Goal: Use online tool/utility: Utilize a website feature to perform a specific function

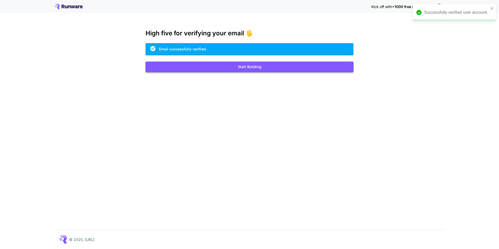
click at [263, 68] on button "Start Building" at bounding box center [250, 67] width 208 height 11
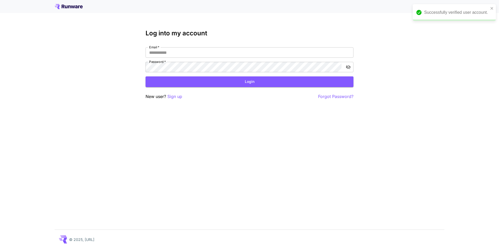
type input "**********"
click at [181, 83] on button "Login" at bounding box center [250, 81] width 208 height 11
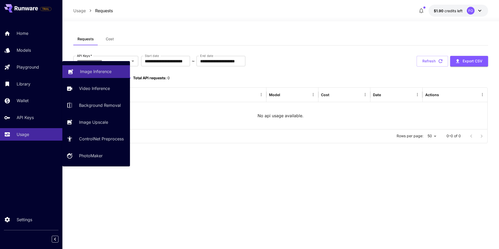
drag, startPoint x: 89, startPoint y: 71, endPoint x: 92, endPoint y: 71, distance: 3.2
click at [89, 71] on p "Image Inference" at bounding box center [95, 71] width 31 height 6
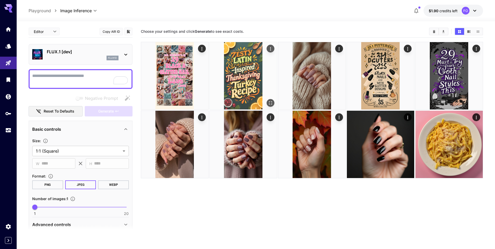
click at [251, 77] on img at bounding box center [243, 75] width 67 height 67
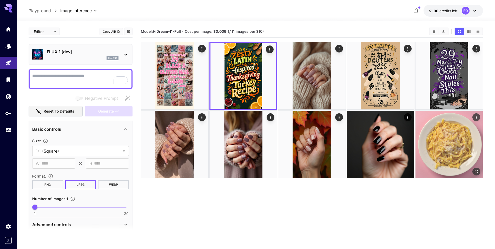
click at [459, 147] on img at bounding box center [449, 144] width 67 height 67
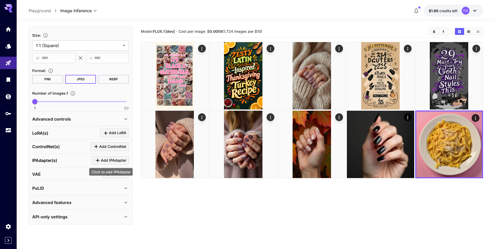
scroll to position [83, 0]
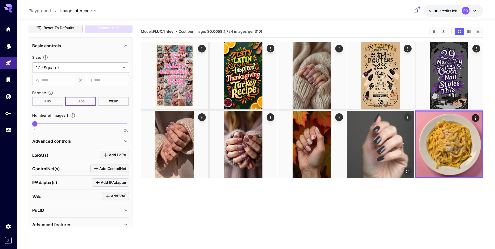
click at [375, 144] on img at bounding box center [380, 144] width 67 height 67
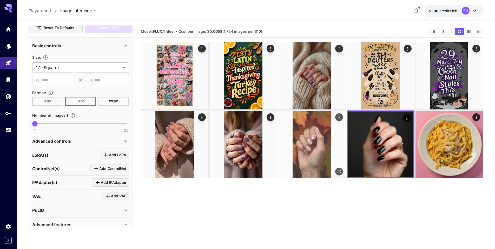
click at [315, 148] on img at bounding box center [311, 144] width 67 height 67
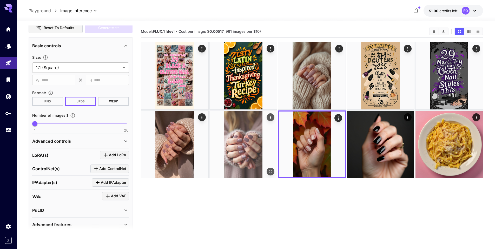
click at [261, 153] on img at bounding box center [243, 144] width 67 height 67
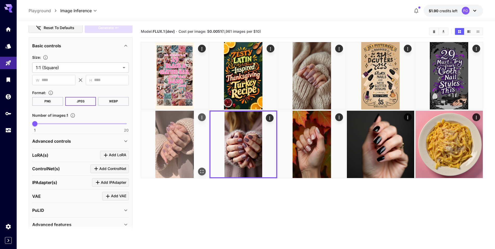
click at [170, 151] on img at bounding box center [174, 144] width 67 height 67
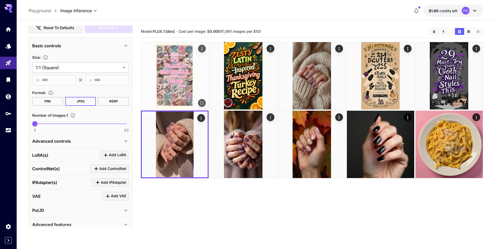
click at [182, 91] on img at bounding box center [174, 75] width 67 height 67
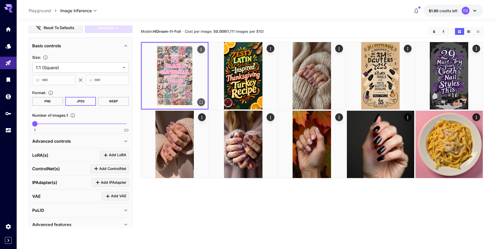
click at [182, 91] on img at bounding box center [175, 76] width 66 height 66
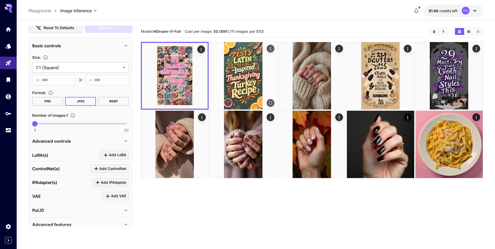
click at [242, 75] on img at bounding box center [243, 75] width 67 height 67
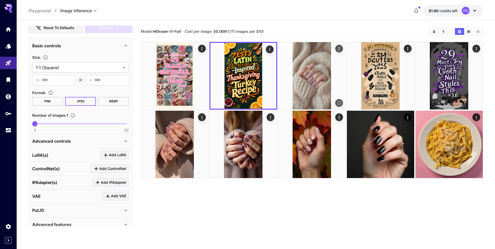
click at [294, 74] on img at bounding box center [311, 75] width 67 height 67
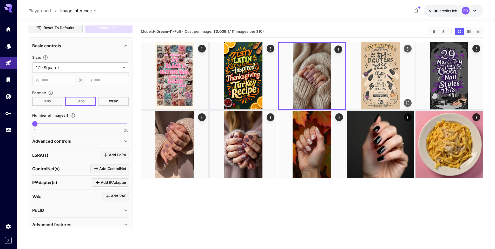
click at [363, 76] on img at bounding box center [380, 75] width 67 height 67
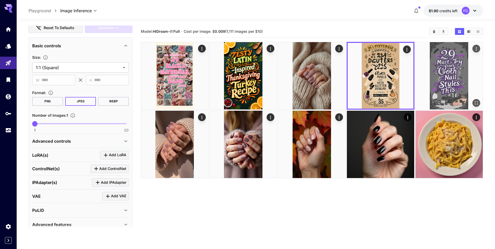
click at [442, 76] on img at bounding box center [449, 75] width 67 height 67
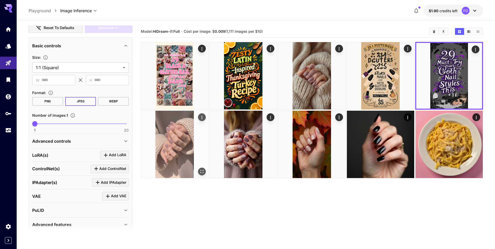
click at [178, 140] on img at bounding box center [174, 144] width 67 height 67
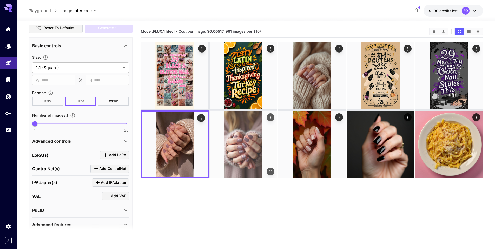
click at [233, 143] on img at bounding box center [243, 144] width 67 height 67
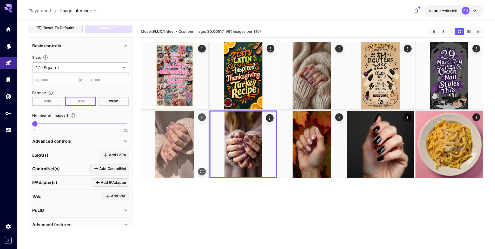
click at [176, 143] on img at bounding box center [174, 144] width 67 height 67
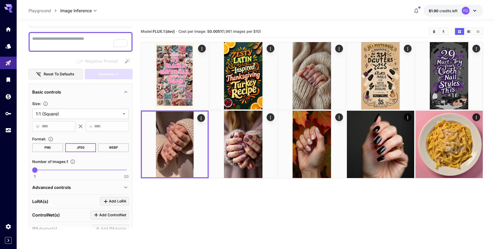
scroll to position [0, 0]
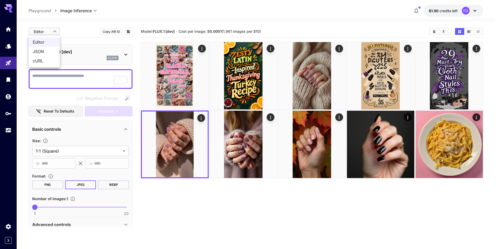
click at [56, 32] on body "**********" at bounding box center [249, 149] width 499 height 298
click at [41, 60] on span "cURL" at bounding box center [44, 61] width 23 height 6
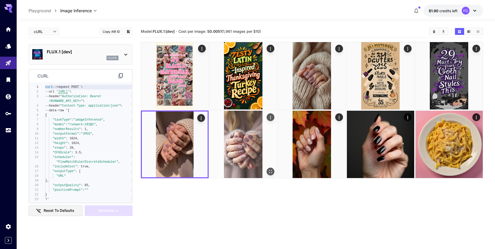
click at [253, 137] on img at bounding box center [243, 144] width 67 height 67
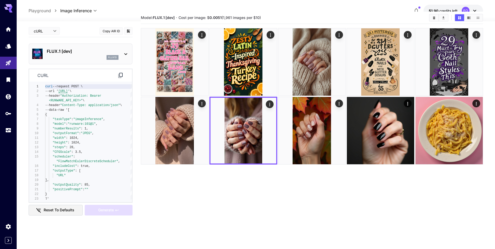
scroll to position [13, 0]
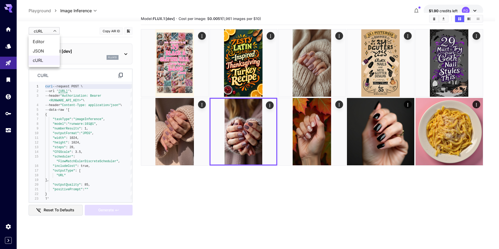
click at [54, 32] on body "**********" at bounding box center [249, 136] width 499 height 298
click at [46, 42] on span "Editor" at bounding box center [44, 41] width 23 height 6
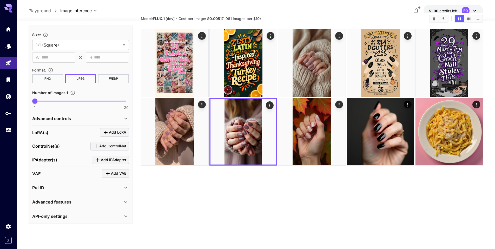
scroll to position [41, 0]
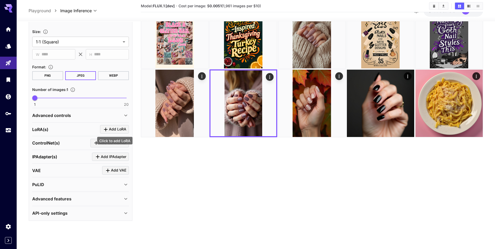
click at [124, 131] on span "Add LoRA" at bounding box center [117, 129] width 17 height 6
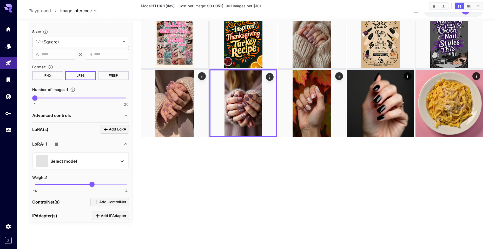
click at [118, 161] on button "Select model" at bounding box center [80, 161] width 89 height 12
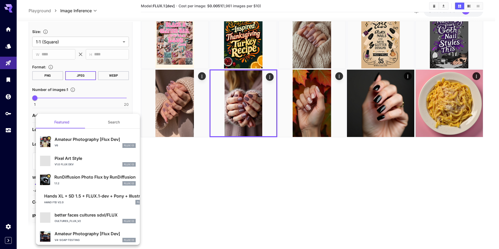
click at [102, 140] on p "Amateur Photography [Flux Dev]" at bounding box center [95, 139] width 81 height 6
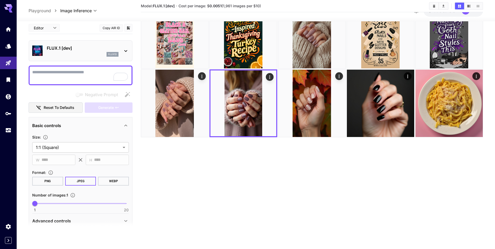
scroll to position [0, 0]
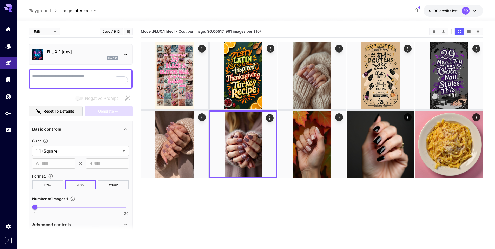
click at [58, 34] on body "**********" at bounding box center [247, 149] width 495 height 298
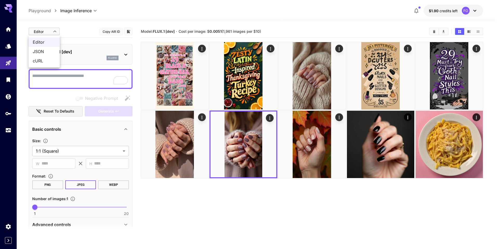
click at [48, 60] on span "cURL" at bounding box center [44, 61] width 23 height 6
type input "****"
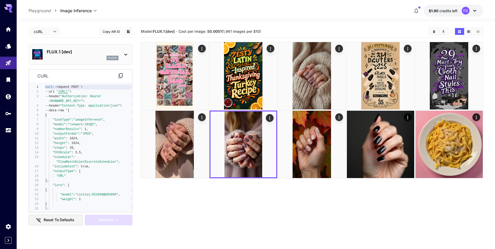
click at [119, 75] on icon at bounding box center [120, 76] width 6 height 6
click at [9, 239] on icon "Expand sidebar" at bounding box center [8, 240] width 6 height 6
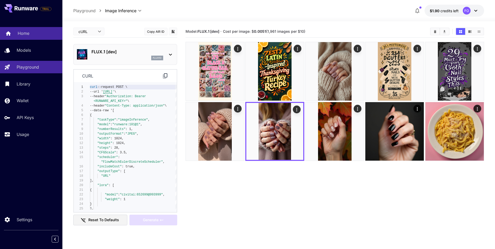
click at [24, 32] on p "Home" at bounding box center [24, 33] width 12 height 6
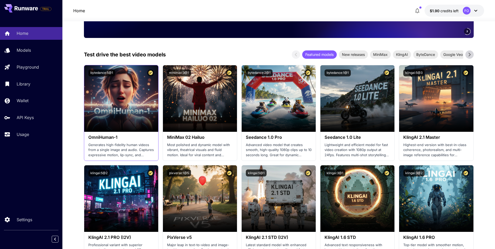
scroll to position [130, 0]
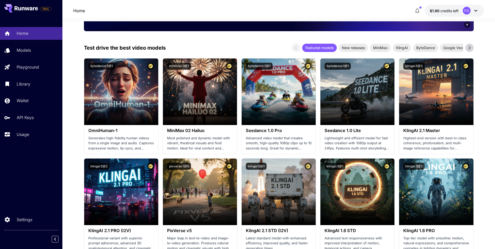
click at [477, 8] on icon at bounding box center [476, 11] width 6 height 6
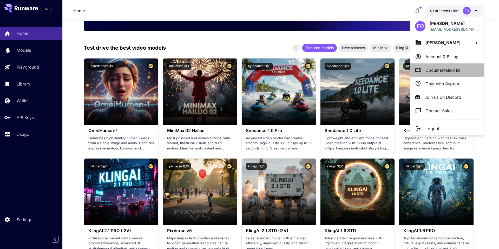
click at [443, 72] on span "Documentation" at bounding box center [442, 70] width 35 height 6
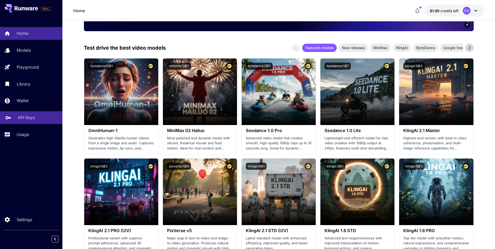
click at [25, 121] on p "API Keys" at bounding box center [26, 117] width 17 height 6
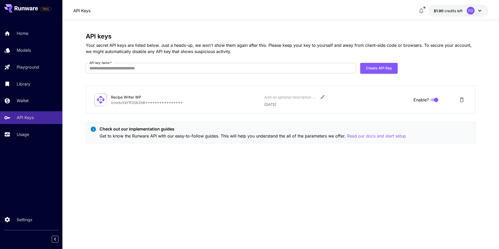
click at [166, 103] on p "**********" at bounding box center [185, 102] width 149 height 5
click at [320, 96] on icon "Edit" at bounding box center [322, 96] width 5 height 5
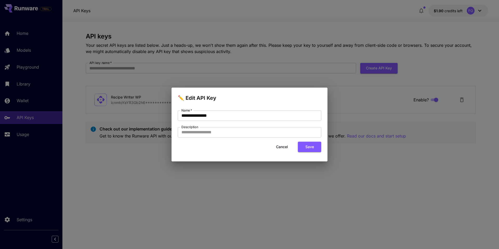
click at [287, 148] on button "Cancel" at bounding box center [281, 147] width 23 height 11
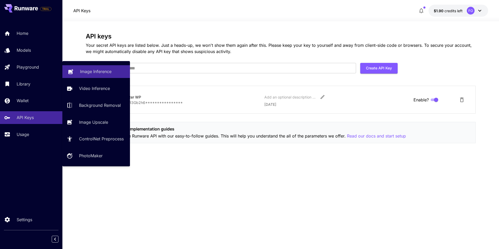
click at [90, 73] on p "Image Inference" at bounding box center [95, 71] width 31 height 6
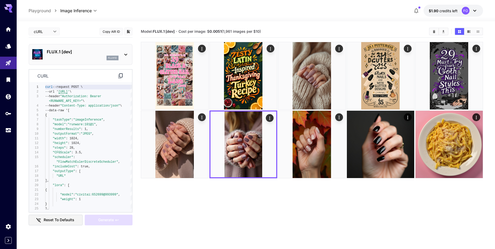
click at [121, 76] on icon at bounding box center [120, 76] width 6 height 6
click at [124, 55] on icon at bounding box center [126, 54] width 6 height 6
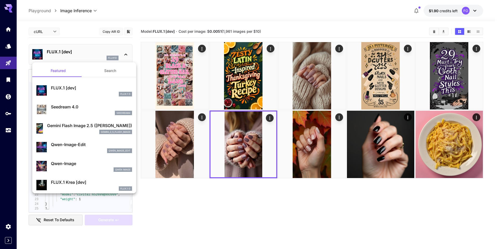
click at [124, 55] on div at bounding box center [249, 124] width 499 height 249
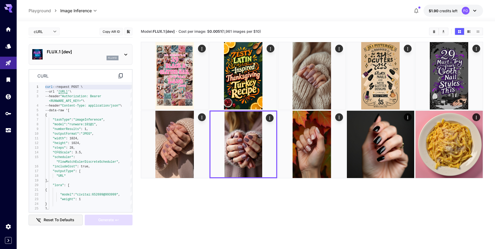
scroll to position [0, 0]
